Goal: Information Seeking & Learning: Learn about a topic

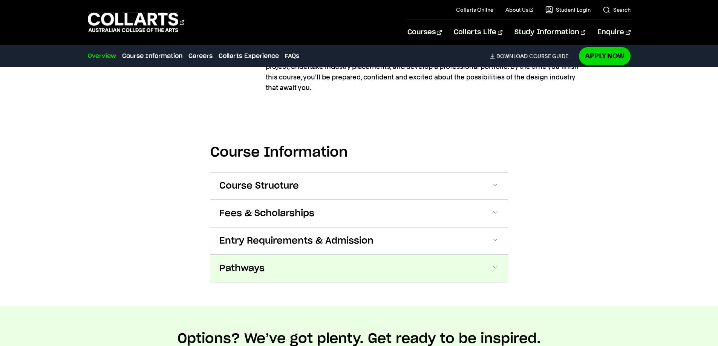
scroll to position [753, 0]
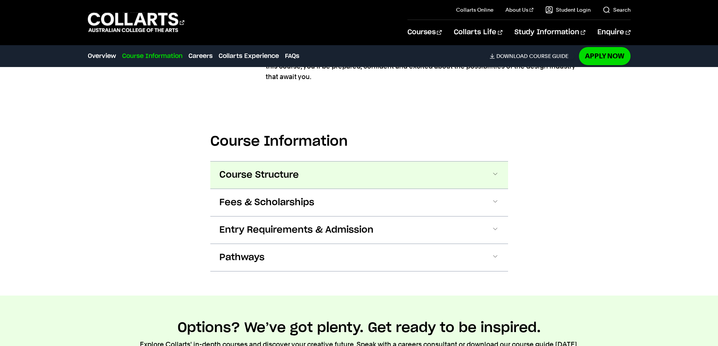
click at [497, 180] on button "Course Structure" at bounding box center [359, 175] width 298 height 27
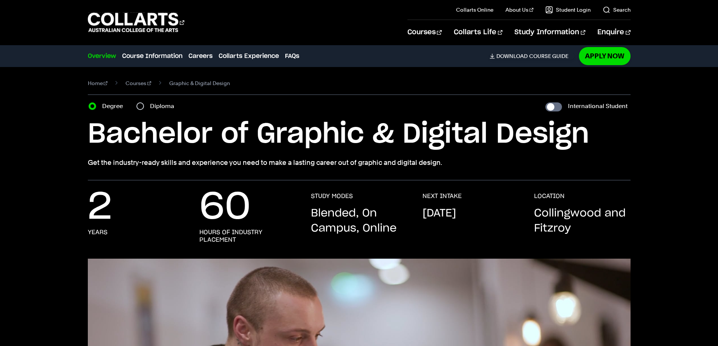
scroll to position [0, 0]
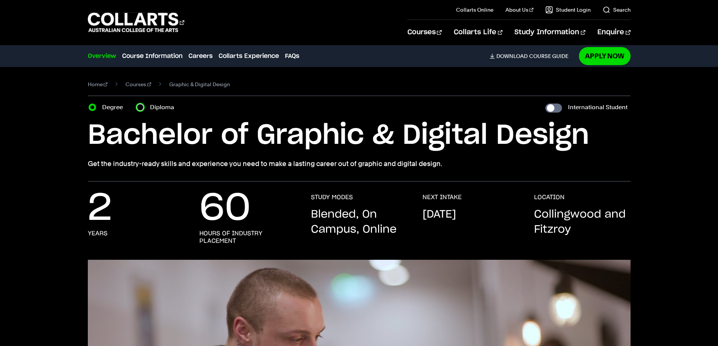
click at [143, 108] on input "Diploma" at bounding box center [140, 108] width 8 height 8
radio input "true"
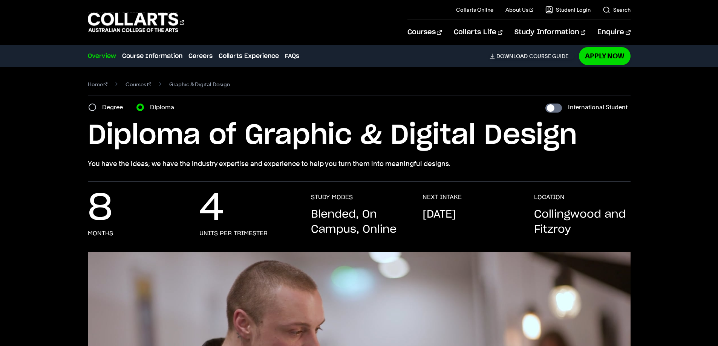
click at [98, 104] on div "Degree" at bounding box center [108, 107] width 39 height 11
click at [92, 107] on input "Degree" at bounding box center [93, 108] width 8 height 8
radio input "true"
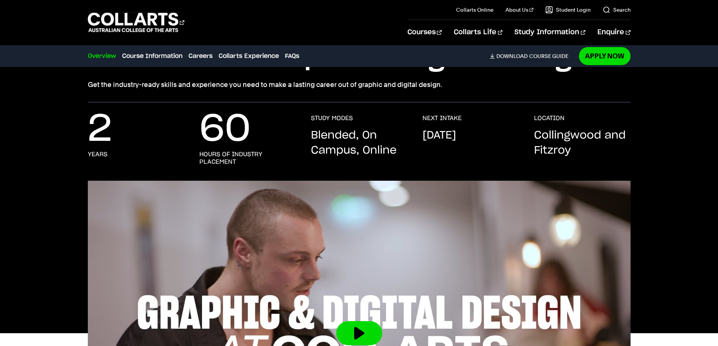
scroll to position [38, 0]
